Goal: Task Accomplishment & Management: Complete application form

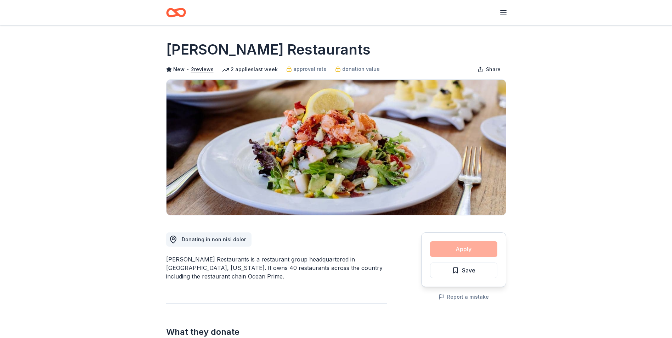
click at [463, 249] on div "Apply Save" at bounding box center [463, 259] width 85 height 55
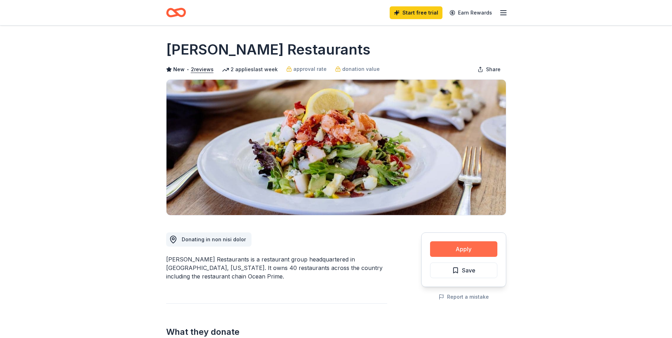
click at [459, 250] on button "Apply" at bounding box center [463, 249] width 67 height 16
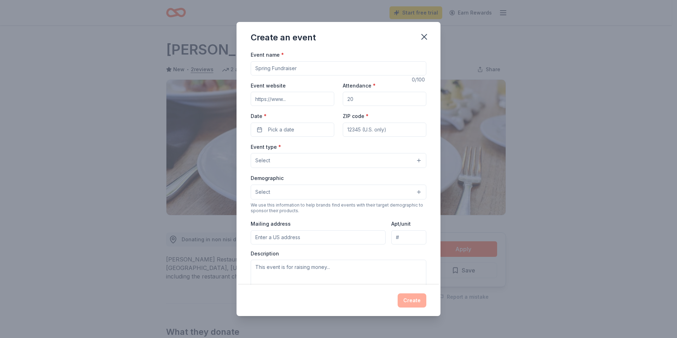
click at [534, 67] on div "Create an event Event name * 0 /100 Event website Attendance * Date * Pick a da…" at bounding box center [338, 169] width 677 height 338
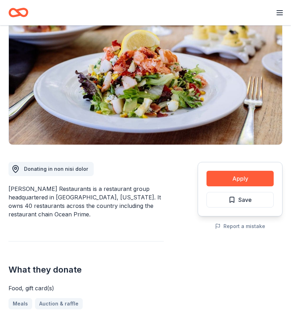
scroll to position [71, 0]
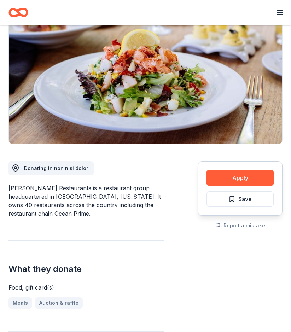
click at [16, 168] on circle at bounding box center [16, 168] width 2 height 2
click at [51, 167] on span "Donating in non nisi dolor" at bounding box center [56, 168] width 64 height 6
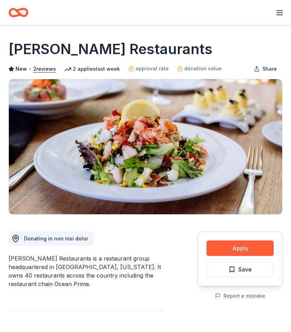
scroll to position [0, 0]
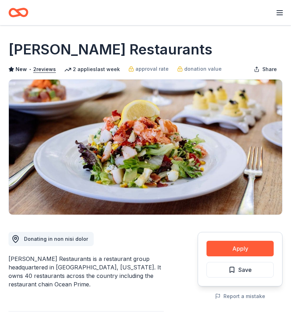
click at [42, 238] on span "Donating in non nisi dolor" at bounding box center [56, 239] width 64 height 6
click at [42, 237] on span "Donating in non nisi dolor" at bounding box center [56, 239] width 64 height 6
click at [280, 12] on icon "button" at bounding box center [280, 12] width 8 height 8
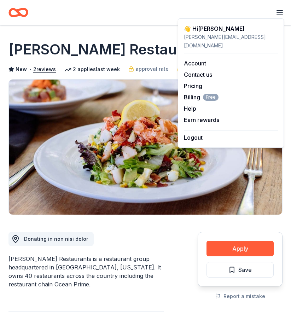
click at [142, 16] on div "Start free trial Earn Rewards" at bounding box center [145, 12] width 274 height 17
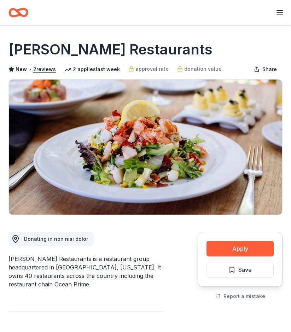
click at [278, 13] on icon "button" at bounding box center [280, 12] width 8 height 8
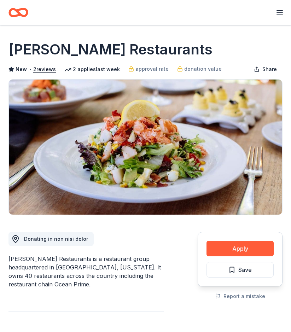
click at [19, 13] on icon "Home" at bounding box center [21, 12] width 11 height 7
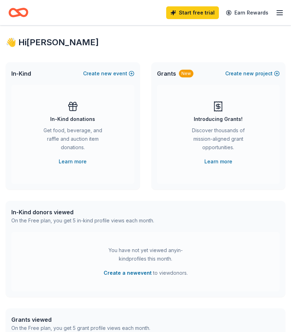
click at [279, 13] on line "button" at bounding box center [280, 13] width 6 height 0
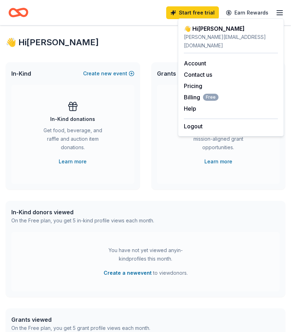
click at [279, 13] on line "button" at bounding box center [280, 13] width 6 height 0
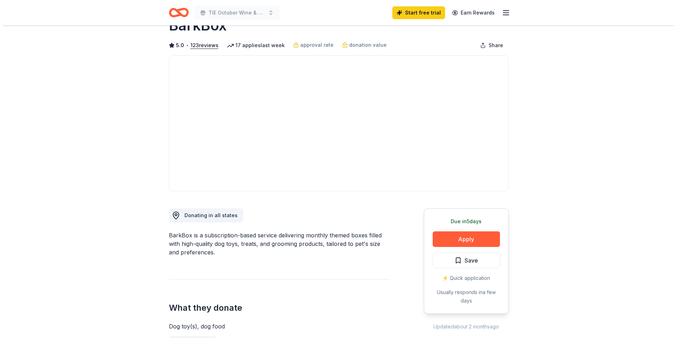
scroll to position [35, 0]
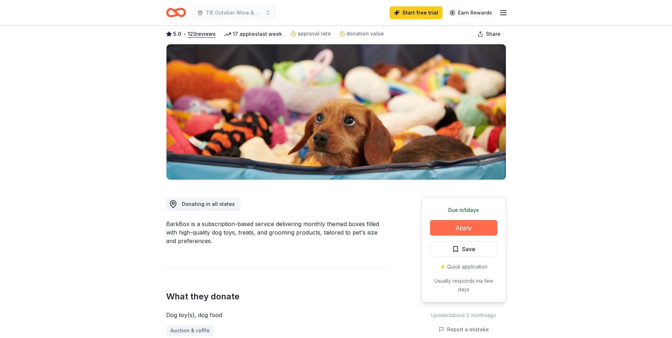
click at [462, 227] on button "Apply" at bounding box center [463, 228] width 67 height 16
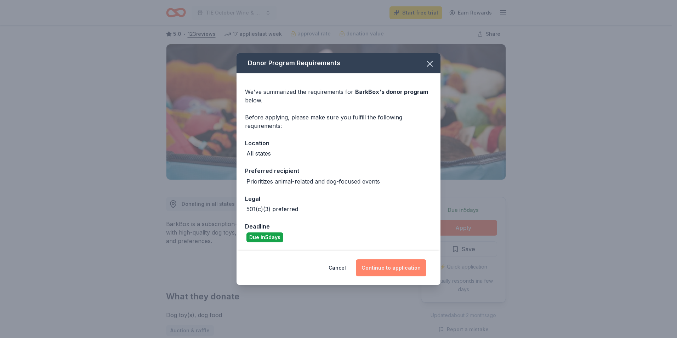
click at [385, 268] on button "Continue to application" at bounding box center [391, 267] width 70 height 17
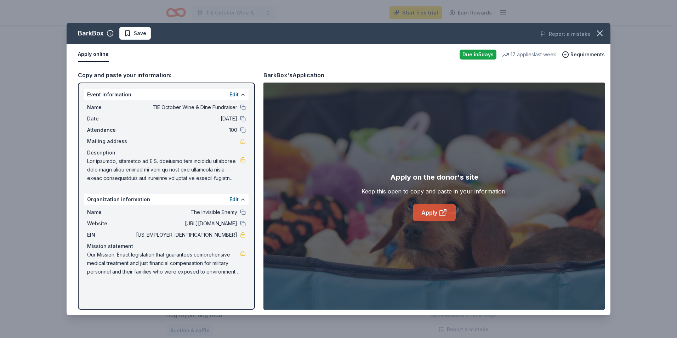
click at [430, 213] on link "Apply" at bounding box center [434, 212] width 43 height 17
click at [92, 53] on button "Apply online" at bounding box center [93, 54] width 31 height 15
click at [360, 63] on div "Apply online Due [DATE] 17 applies last week Requirements" at bounding box center [339, 54] width 544 height 21
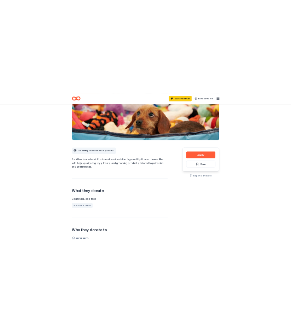
scroll to position [142, 0]
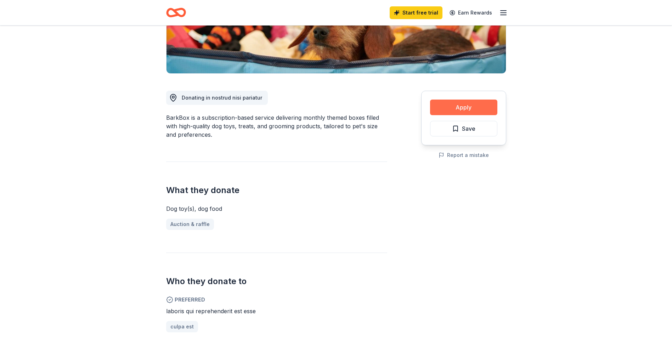
click at [464, 108] on button "Apply" at bounding box center [463, 107] width 67 height 16
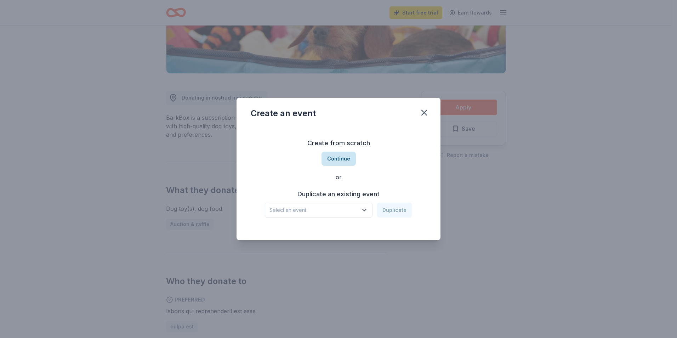
click at [337, 159] on button "Continue" at bounding box center [338, 159] width 34 height 14
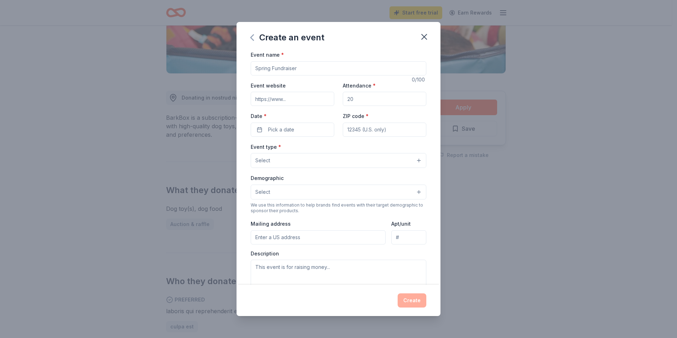
click at [252, 39] on icon "button" at bounding box center [252, 38] width 3 height 6
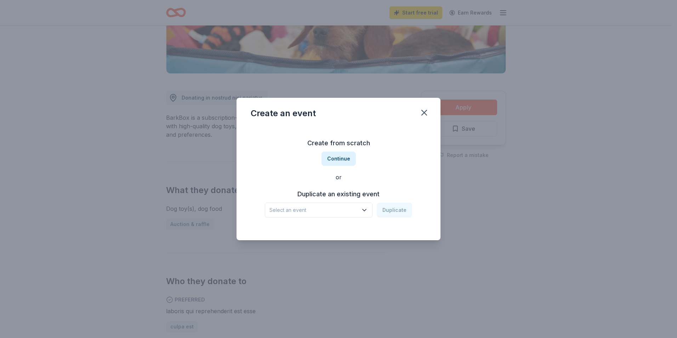
click at [364, 210] on icon "button" at bounding box center [364, 209] width 7 height 7
click at [336, 229] on div "TIE October Wine & Dine Fundraiser" at bounding box center [316, 229] width 89 height 8
click at [394, 210] on button "Duplicate" at bounding box center [394, 210] width 35 height 15
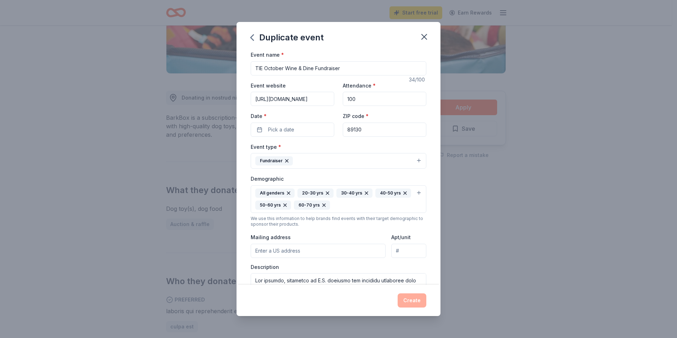
click at [333, 253] on input "Mailing address" at bounding box center [318, 251] width 135 height 14
click at [374, 40] on div "Duplicate event" at bounding box center [338, 36] width 204 height 28
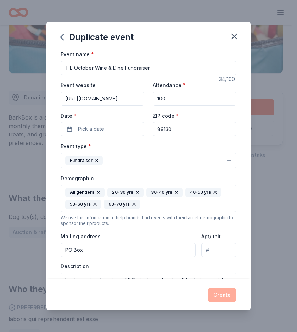
click at [74, 252] on input "PO Box" at bounding box center [128, 250] width 135 height 14
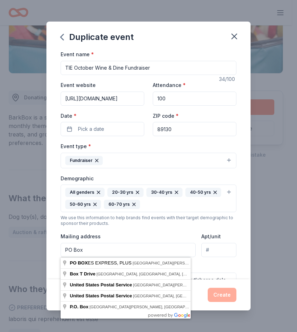
click at [74, 252] on input "PO Box" at bounding box center [128, 250] width 135 height 14
paste input "55657, [GEOGRAPHIC_DATA]"
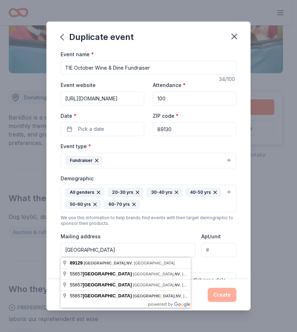
type input "[GEOGRAPHIC_DATA]"
click at [270, 207] on div "Duplicate event Event name * TIE October Wine & Dine Fundraiser 34 /100 Event w…" at bounding box center [148, 166] width 297 height 332
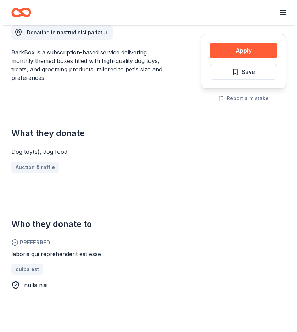
scroll to position [177, 0]
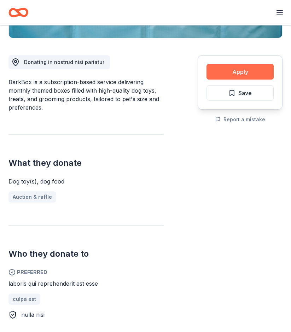
click at [232, 74] on button "Apply" at bounding box center [240, 72] width 67 height 16
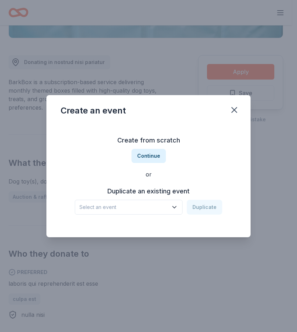
click at [175, 206] on icon "button" at bounding box center [174, 207] width 7 height 7
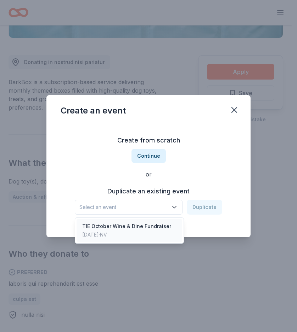
click at [113, 225] on div "TIE October Wine & Dine Fundraiser" at bounding box center [126, 226] width 89 height 8
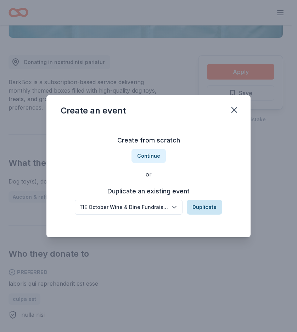
click at [204, 206] on button "Duplicate" at bounding box center [204, 207] width 35 height 15
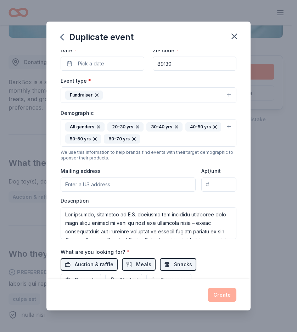
scroll to position [71, 0]
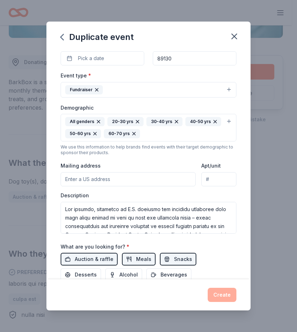
click at [73, 182] on input "Mailing address" at bounding box center [128, 179] width 135 height 14
type input "[GEOGRAPHIC_DATA]"
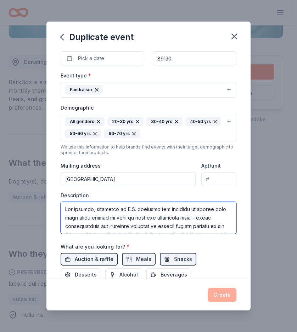
type textarea "Lor ipsumdo, sitametco ad E.S. doeiusmo tem incididu utlaboree dolo magn aliqu …"
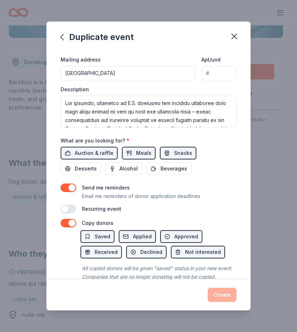
scroll to position [200, 0]
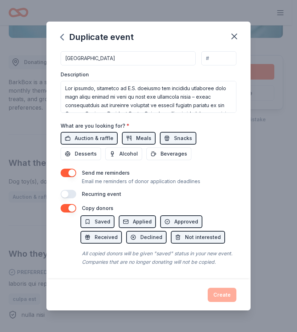
click at [65, 204] on button "button" at bounding box center [69, 208] width 16 height 8
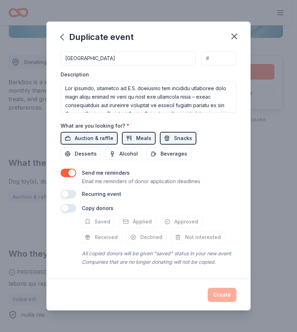
click at [65, 204] on button "button" at bounding box center [69, 208] width 16 height 8
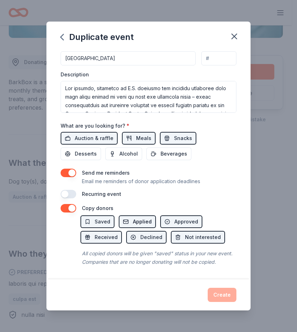
click at [137, 218] on span "Applied" at bounding box center [142, 222] width 19 height 8
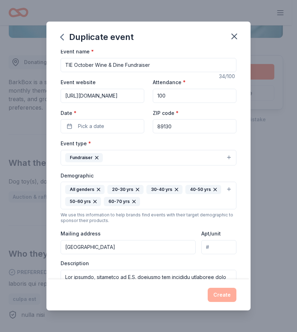
scroll to position [0, 0]
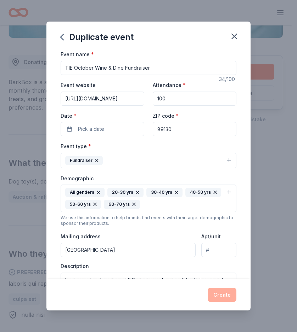
click at [171, 130] on input "89130" at bounding box center [195, 129] width 84 height 14
type input "89129"
click at [96, 130] on span "Pick a date" at bounding box center [91, 129] width 26 height 8
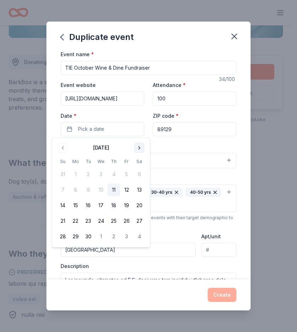
click at [138, 148] on button "Go to next month" at bounding box center [139, 148] width 10 height 10
click at [114, 204] on button "16" at bounding box center [113, 205] width 13 height 13
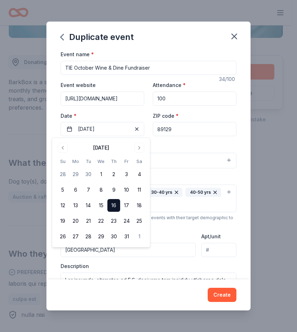
click at [196, 144] on div "Event type * Fundraiser" at bounding box center [149, 155] width 176 height 27
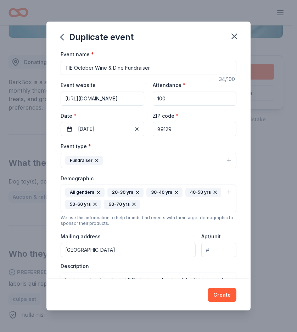
click at [223, 161] on button "Fundraiser" at bounding box center [149, 161] width 176 height 16
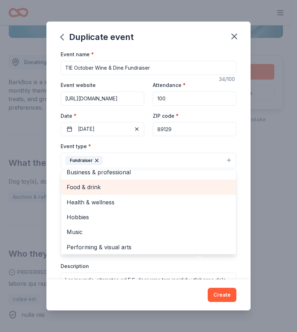
scroll to position [8, 0]
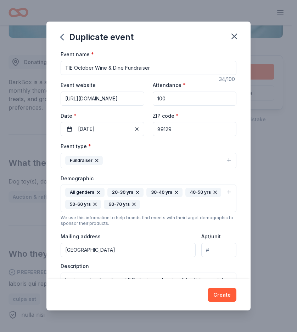
click at [192, 158] on button "Fundraiser" at bounding box center [149, 161] width 176 height 16
click at [189, 161] on button "Fundraiser" at bounding box center [149, 161] width 176 height 16
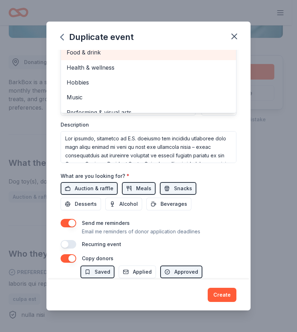
scroll to position [137, 0]
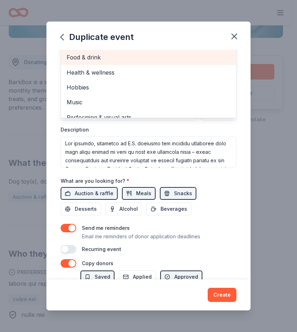
click at [90, 52] on div "Food & drink" at bounding box center [148, 57] width 175 height 15
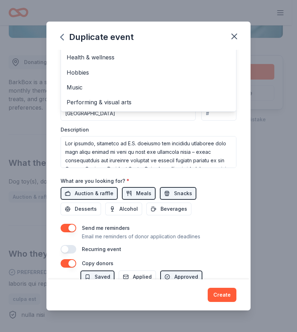
click at [238, 90] on div "Event name * TIE October Wine & Dine Fundraiser 34 /100 Event website [URL][DOM…" at bounding box center [148, 164] width 204 height 229
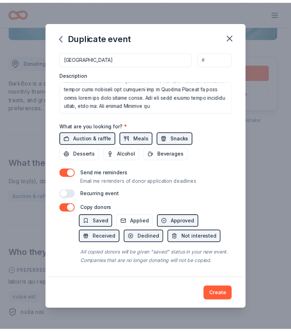
scroll to position [200, 0]
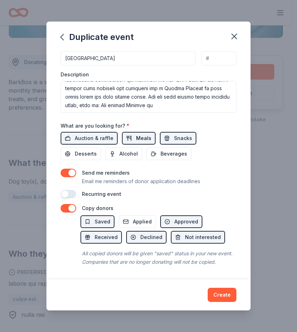
click at [139, 134] on span "Meals" at bounding box center [143, 138] width 15 height 8
click at [182, 134] on span "Snacks" at bounding box center [183, 138] width 18 height 8
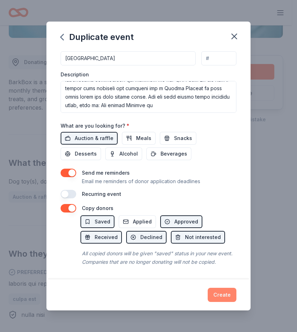
click at [225, 296] on button "Create" at bounding box center [221, 295] width 29 height 14
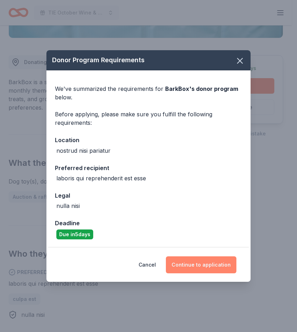
click at [198, 265] on button "Continue to application" at bounding box center [201, 265] width 70 height 17
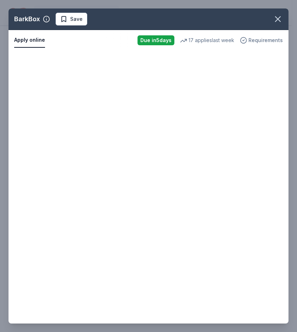
click at [257, 41] on span "Requirements" at bounding box center [265, 40] width 34 height 8
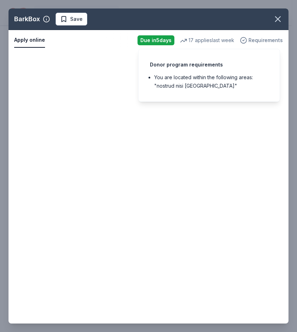
click at [257, 40] on span "Requirements" at bounding box center [265, 40] width 34 height 8
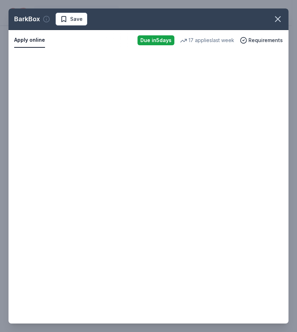
click at [44, 19] on icon "button" at bounding box center [46, 19] width 7 height 7
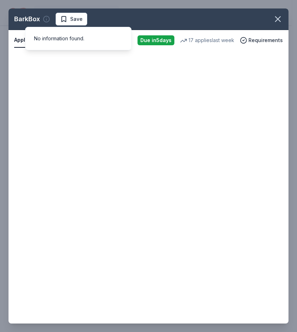
click at [44, 19] on icon "button" at bounding box center [46, 19] width 7 height 7
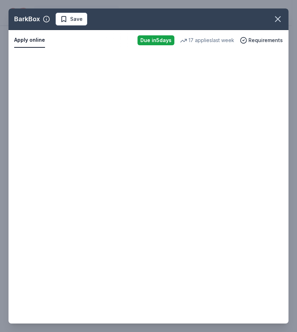
click at [21, 39] on button "Apply online" at bounding box center [29, 40] width 31 height 15
click at [73, 19] on span "Save" at bounding box center [76, 19] width 12 height 8
click at [274, 19] on icon "button" at bounding box center [278, 19] width 10 height 10
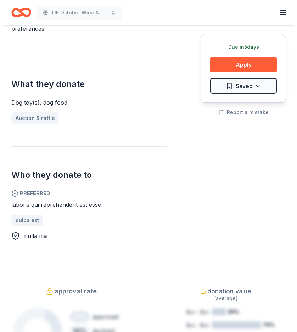
scroll to position [248, 0]
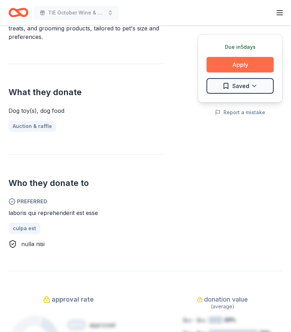
click at [236, 63] on button "Apply" at bounding box center [240, 65] width 67 height 16
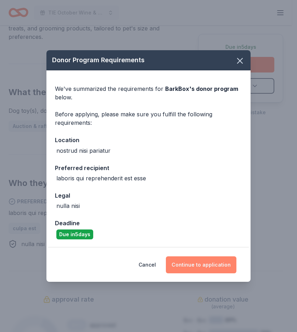
click at [192, 266] on button "Continue to application" at bounding box center [201, 265] width 70 height 17
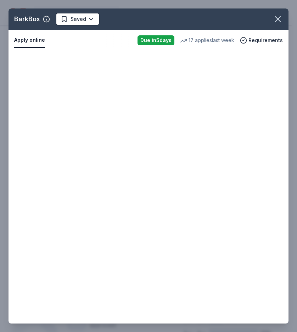
click at [246, 3] on div "BarkBox Saved Apply online Due [DATE] 17 applies last week Requirements Copy an…" at bounding box center [148, 166] width 297 height 332
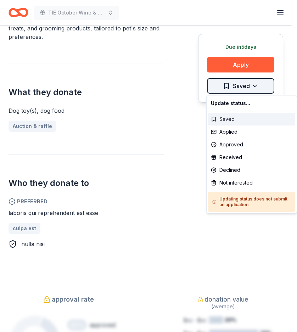
click at [215, 203] on icon at bounding box center [214, 202] width 4 height 6
click at [213, 201] on icon at bounding box center [214, 202] width 4 height 6
click at [228, 201] on h5 "Updating status does not submit an application" at bounding box center [251, 201] width 79 height 11
